Goal: Information Seeking & Learning: Learn about a topic

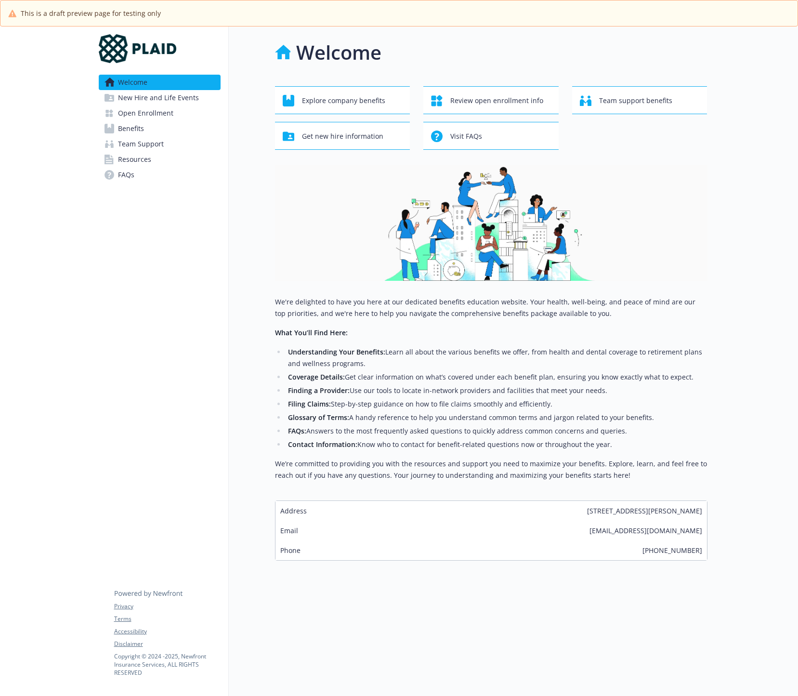
click at [158, 98] on span "New Hire and Life Events" at bounding box center [158, 97] width 81 height 15
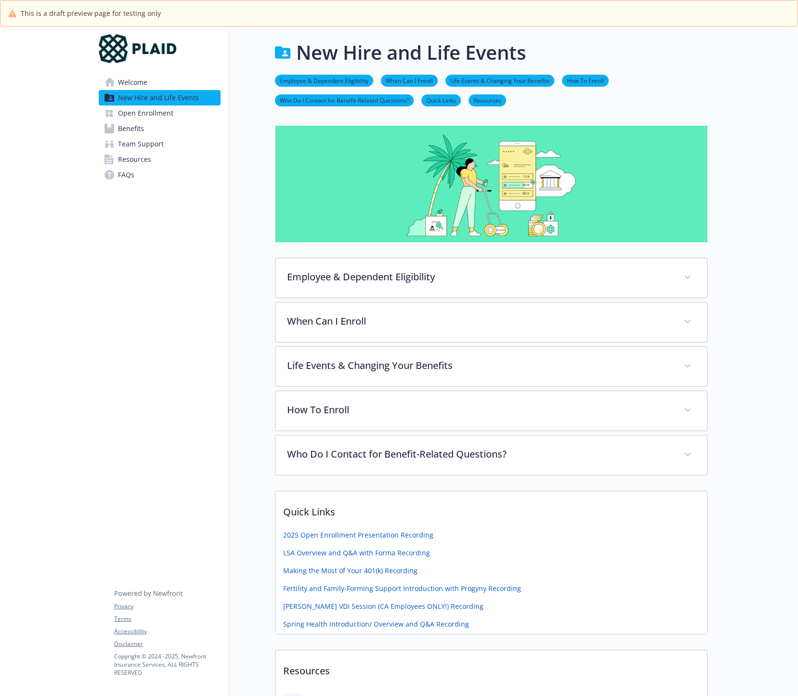
click at [153, 112] on span "Open Enrollment" at bounding box center [145, 113] width 55 height 15
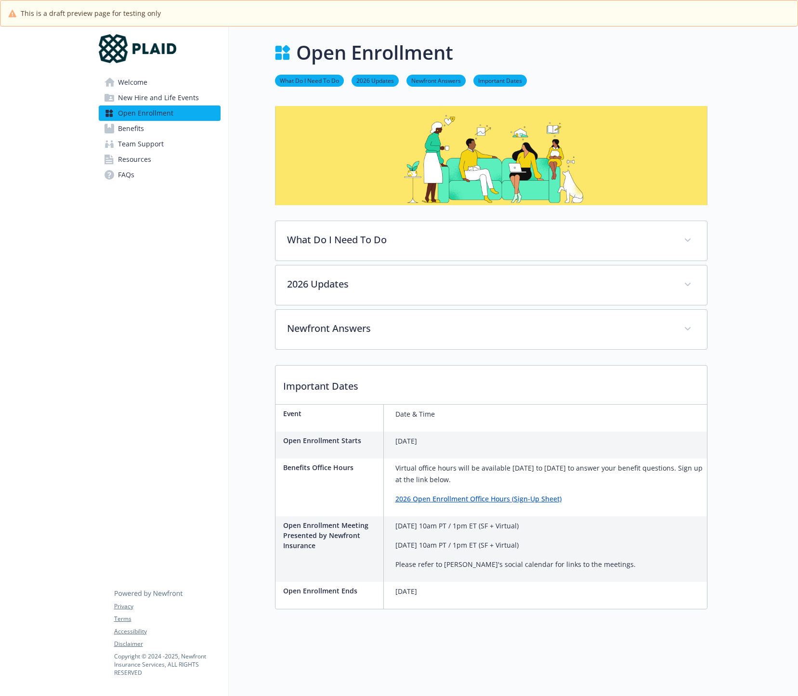
click at [143, 130] on span "Benefits" at bounding box center [131, 128] width 26 height 15
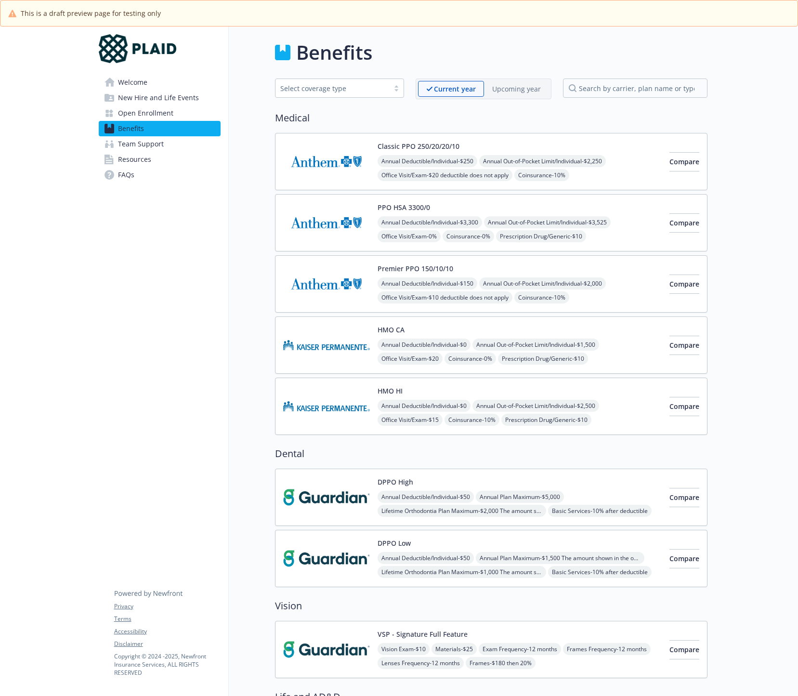
click at [161, 146] on span "Team Support" at bounding box center [141, 143] width 46 height 15
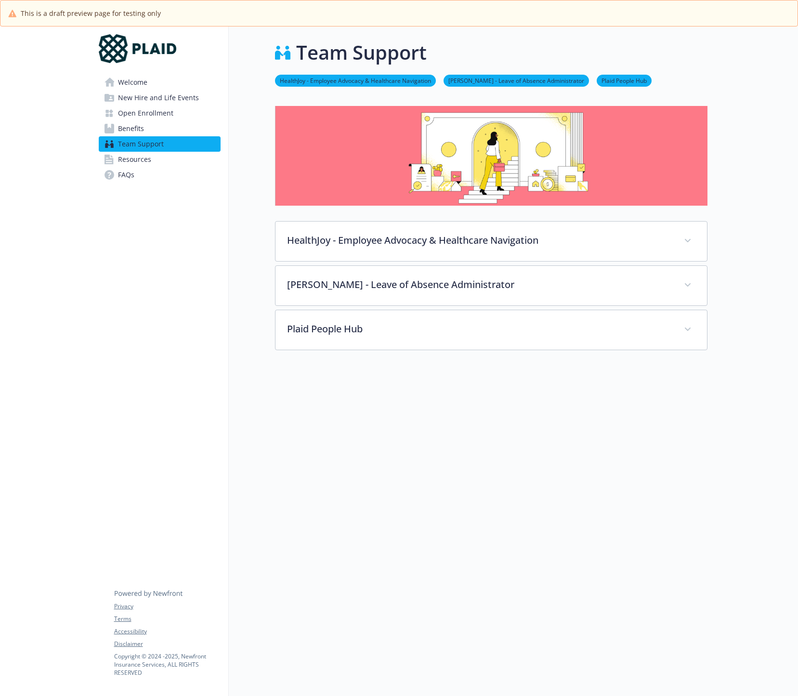
click at [155, 159] on link "Resources" at bounding box center [160, 159] width 122 height 15
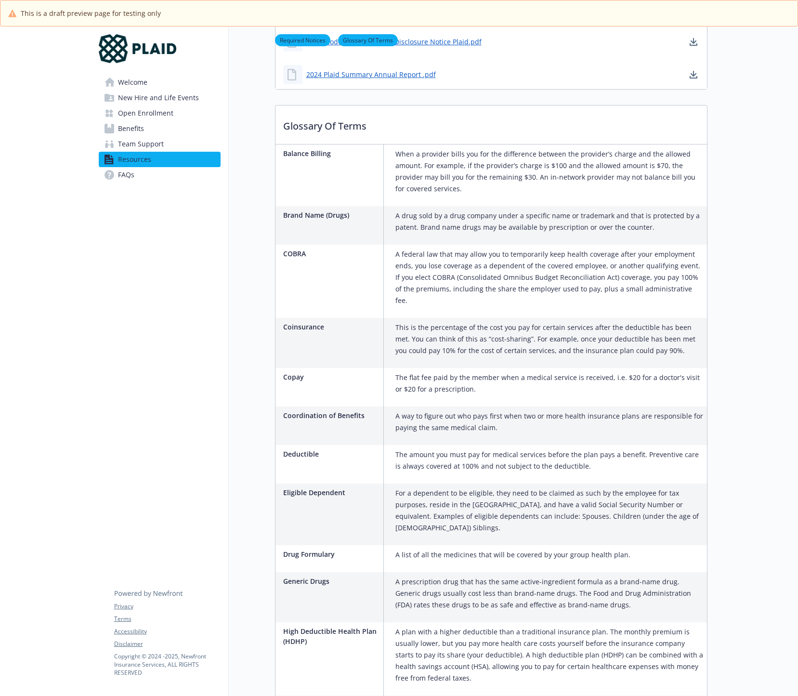
scroll to position [656, 0]
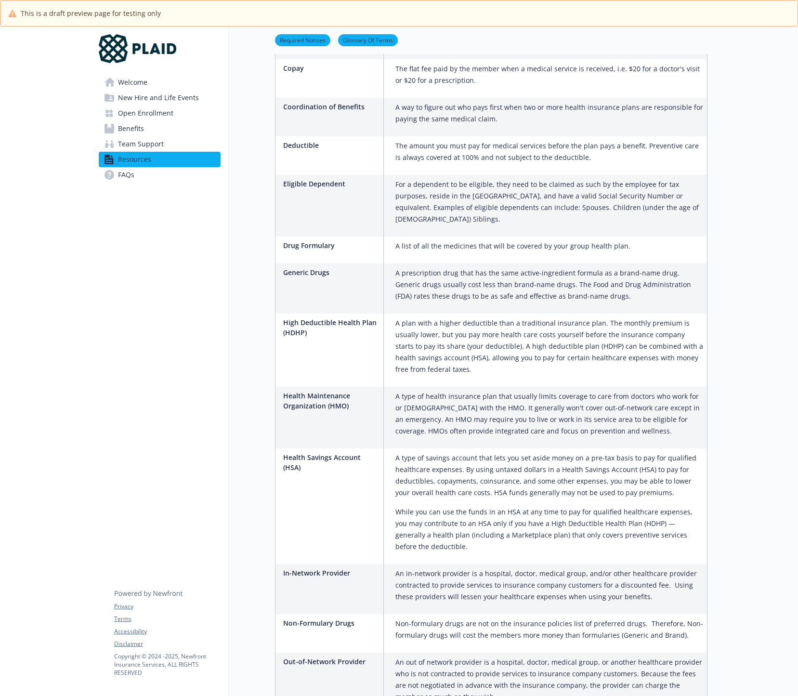
click at [184, 102] on span "New Hire and Life Events" at bounding box center [158, 97] width 81 height 15
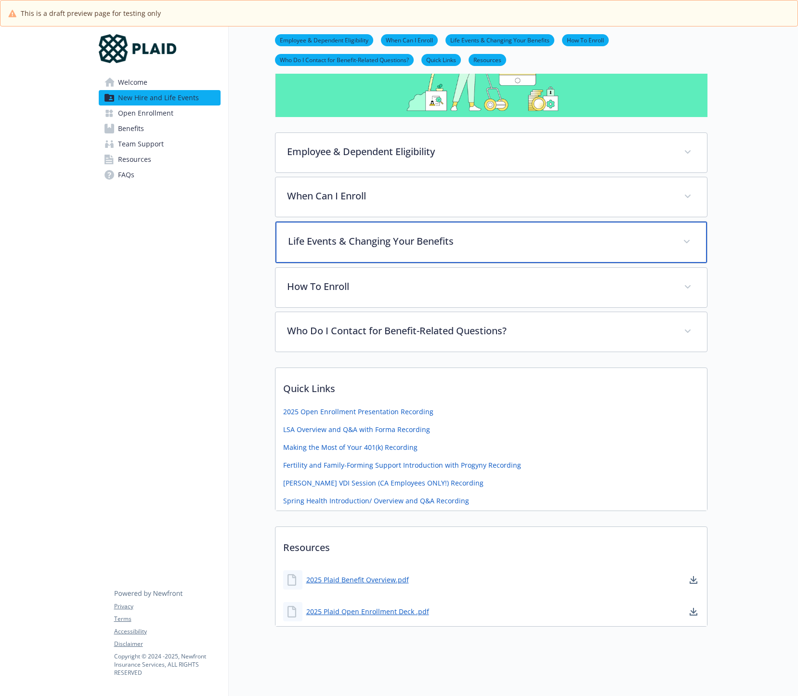
scroll to position [133, 0]
click at [449, 249] on div "Life Events & Changing Your Benefits" at bounding box center [492, 242] width 432 height 41
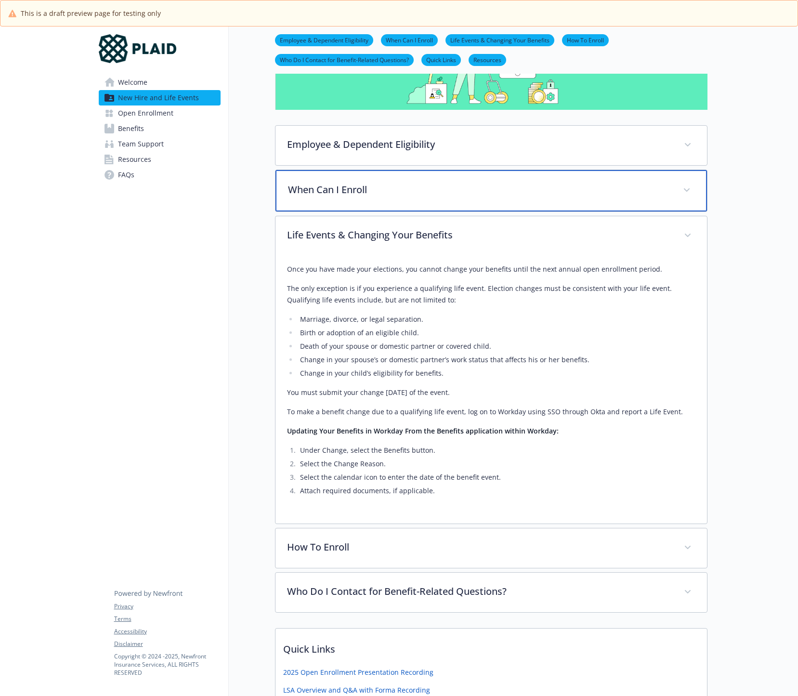
click at [411, 188] on p "When Can I Enroll" at bounding box center [480, 190] width 384 height 14
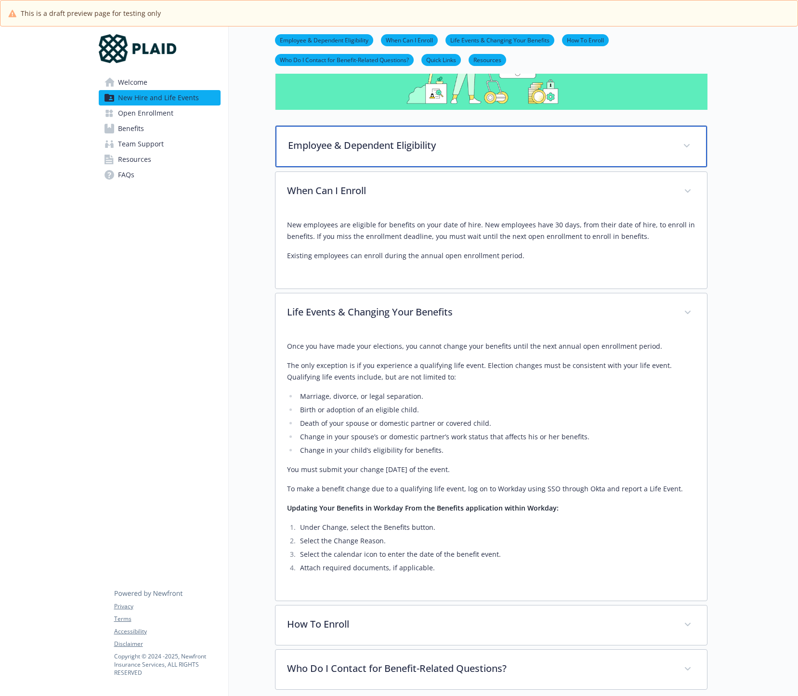
click at [420, 136] on div "Employee & Dependent Eligibility" at bounding box center [492, 146] width 432 height 41
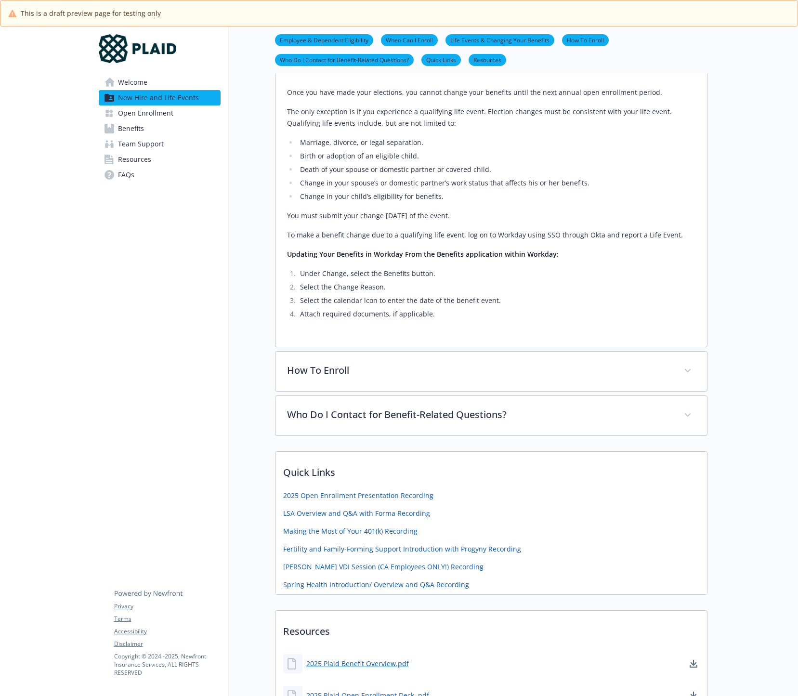
scroll to position [695, 0]
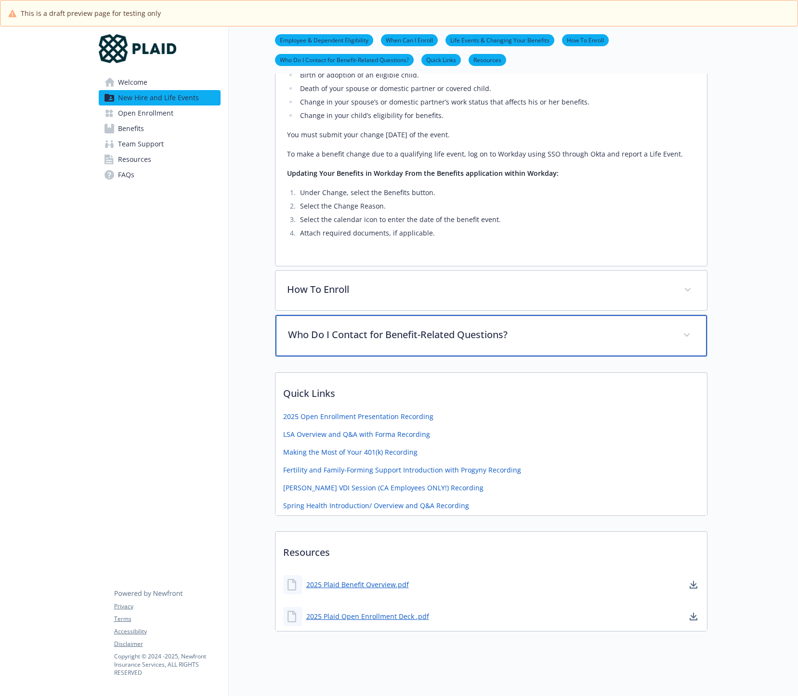
click at [390, 328] on p "Who Do I Contact for Benefit-Related Questions?" at bounding box center [480, 335] width 384 height 14
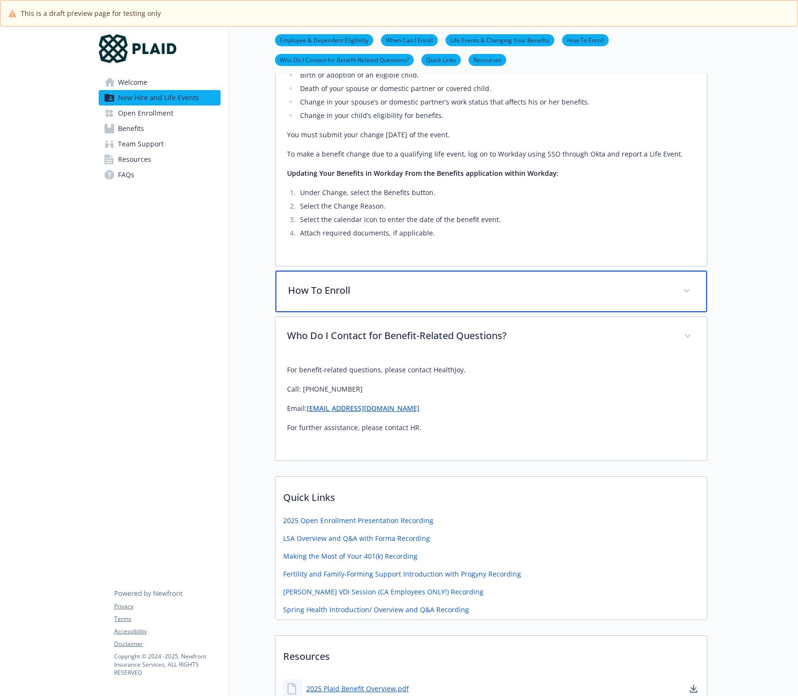
click at [412, 283] on p "How To Enroll" at bounding box center [480, 290] width 384 height 14
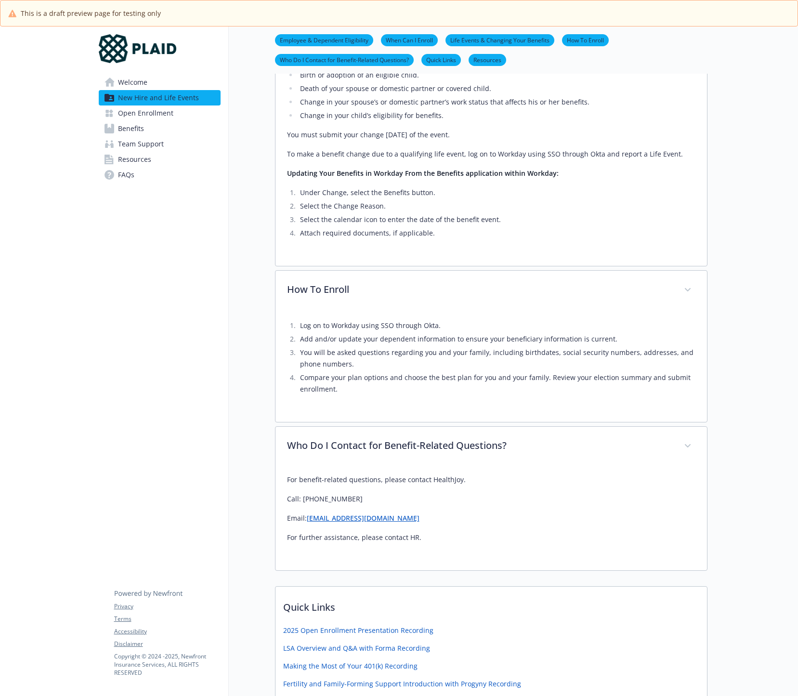
click at [168, 117] on span "Open Enrollment" at bounding box center [145, 113] width 55 height 15
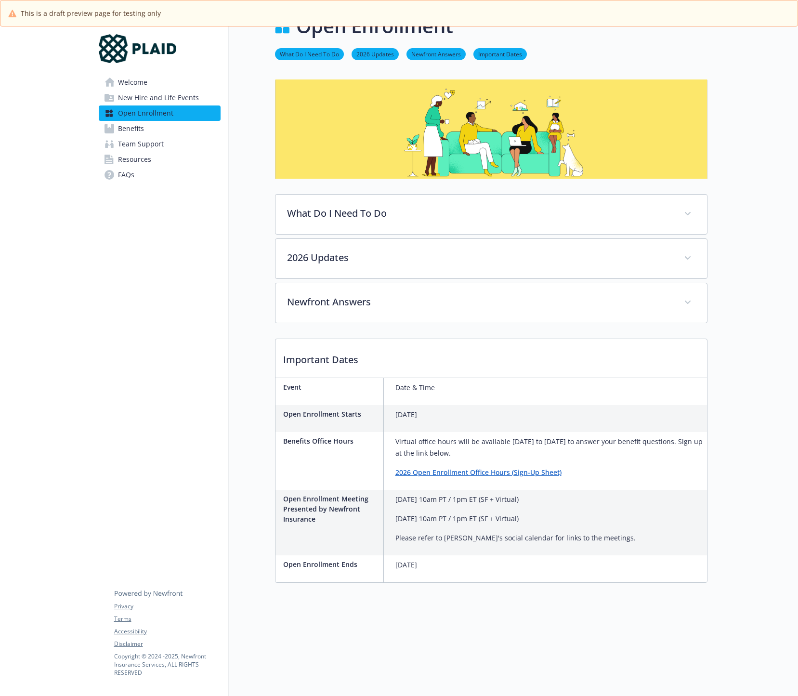
scroll to position [34, 0]
click at [161, 129] on link "Benefits" at bounding box center [160, 128] width 122 height 15
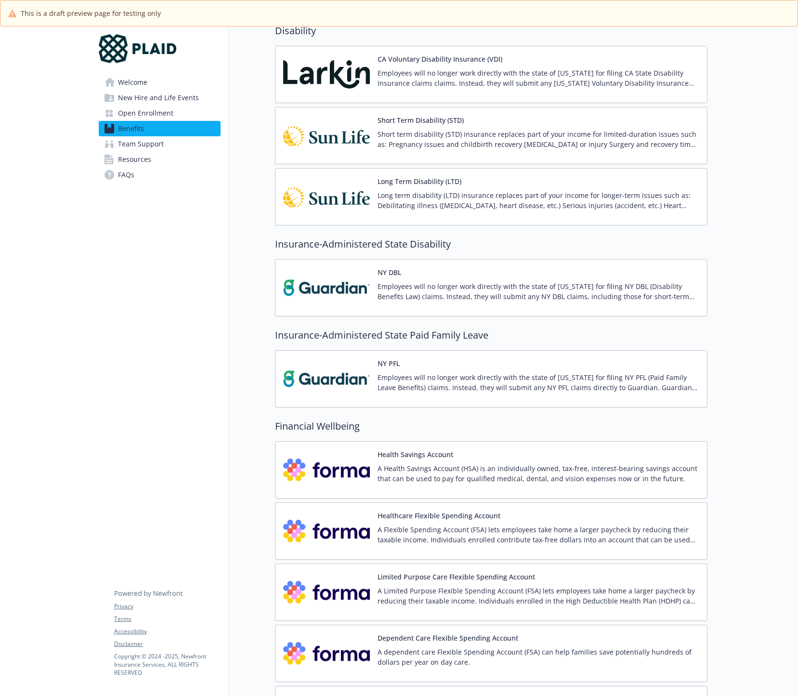
scroll to position [908, 0]
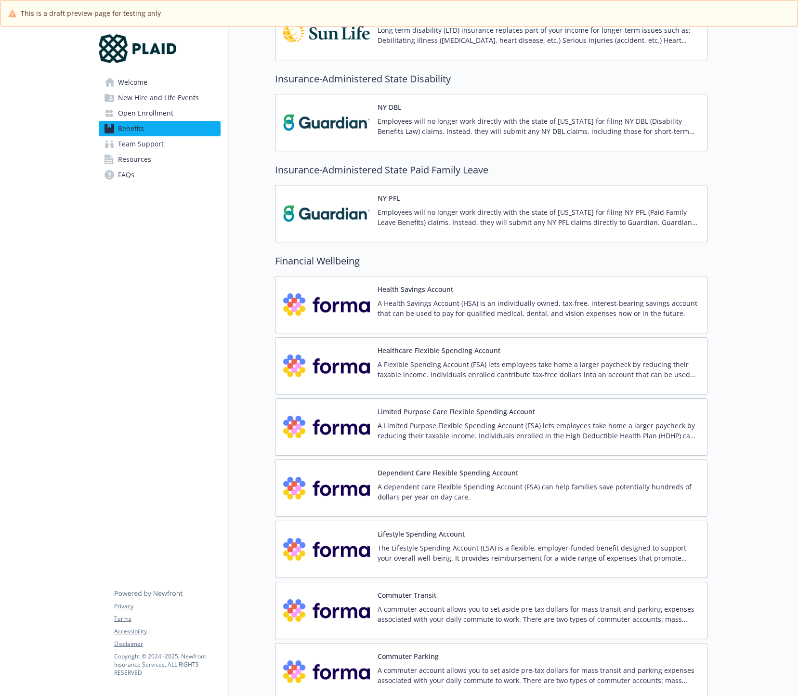
click at [459, 538] on button "Lifestyle Spending Account" at bounding box center [421, 534] width 87 height 10
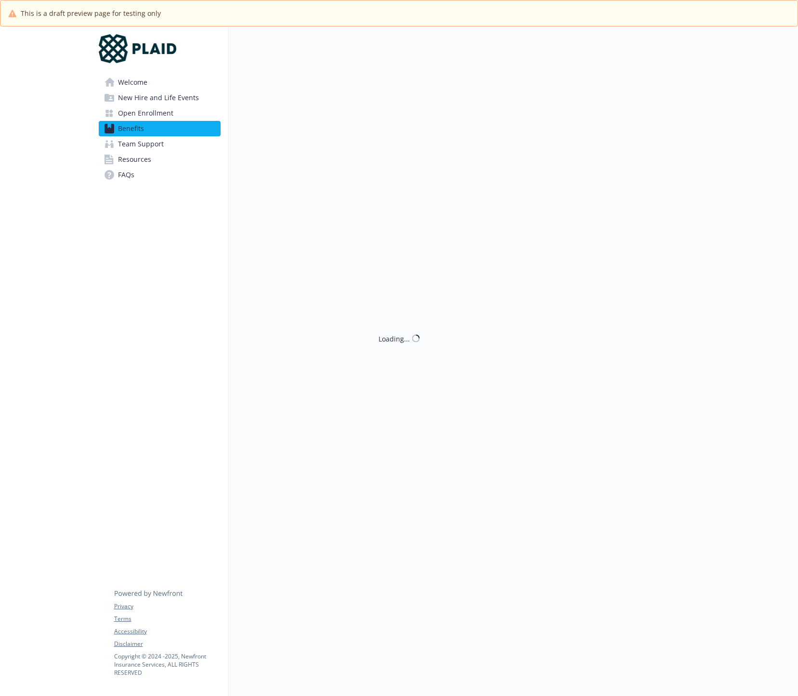
scroll to position [984, 0]
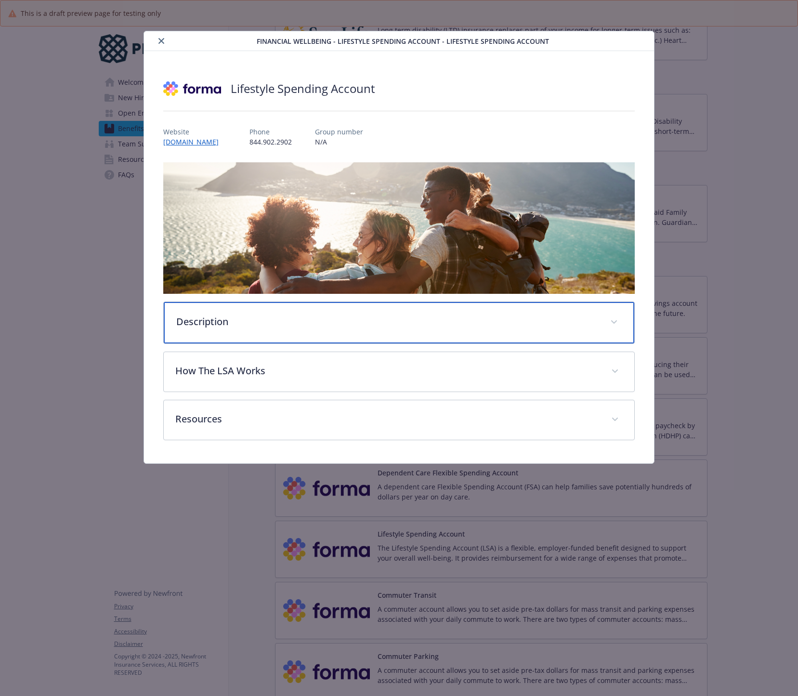
click at [376, 317] on p "Description" at bounding box center [387, 322] width 422 height 14
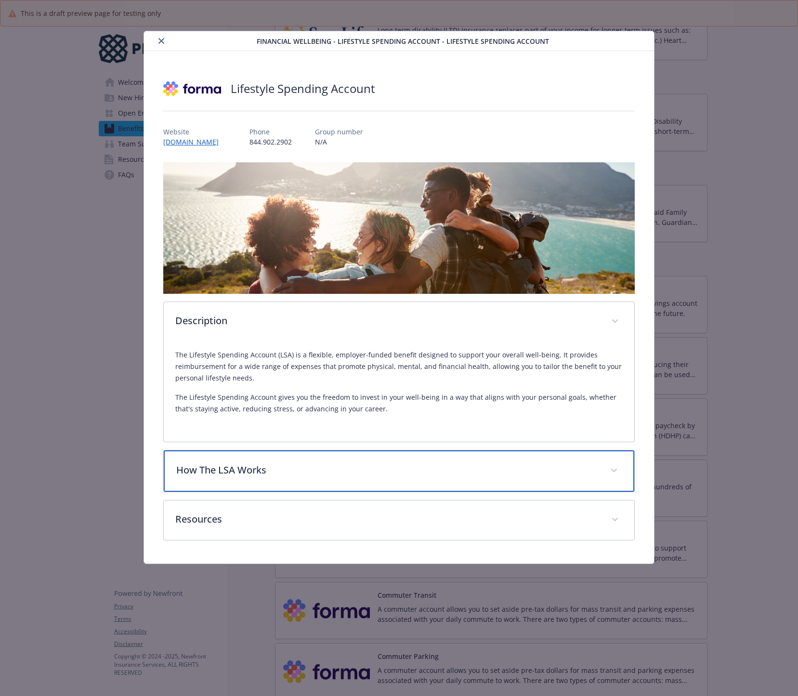
click at [322, 473] on p "How The LSA Works" at bounding box center [387, 470] width 422 height 14
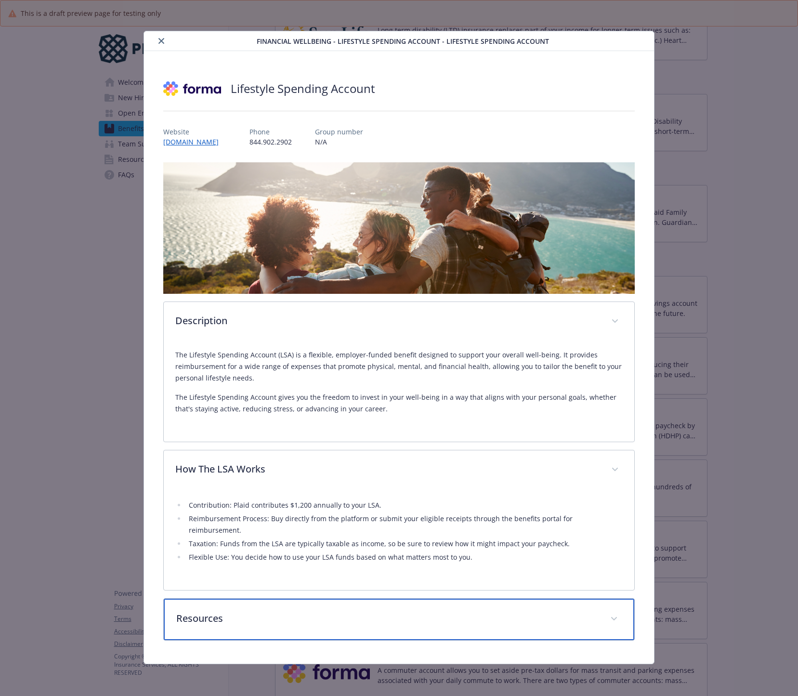
click at [261, 611] on p "Resources" at bounding box center [387, 618] width 422 height 14
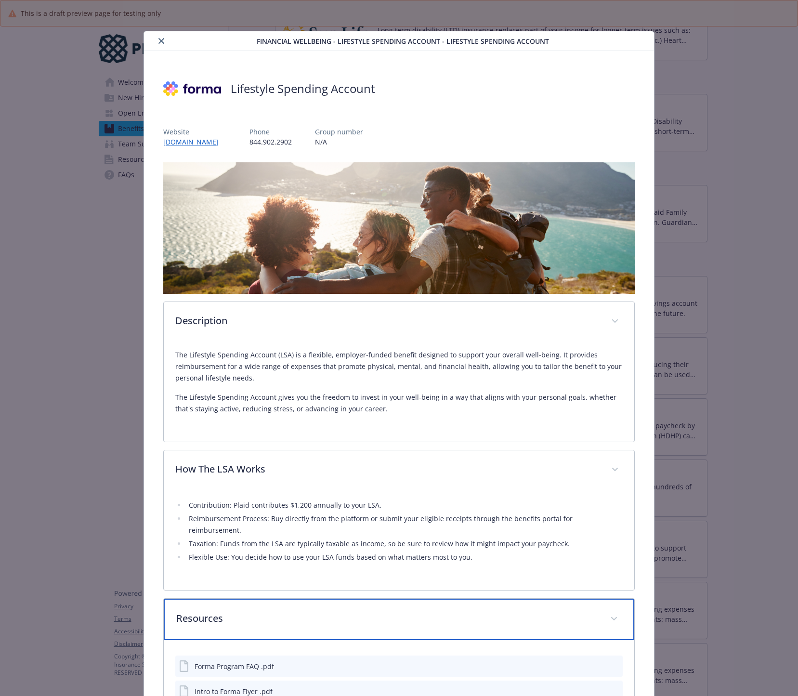
scroll to position [92, 0]
